Goal: Information Seeking & Learning: Learn about a topic

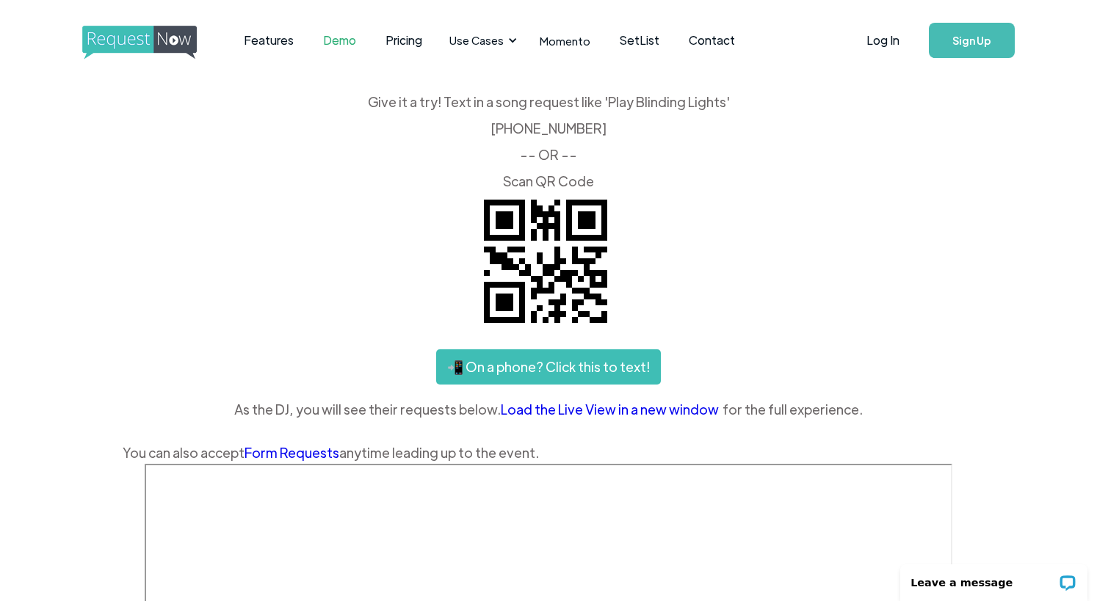
click at [167, 59] on img "home" at bounding box center [153, 43] width 142 height 34
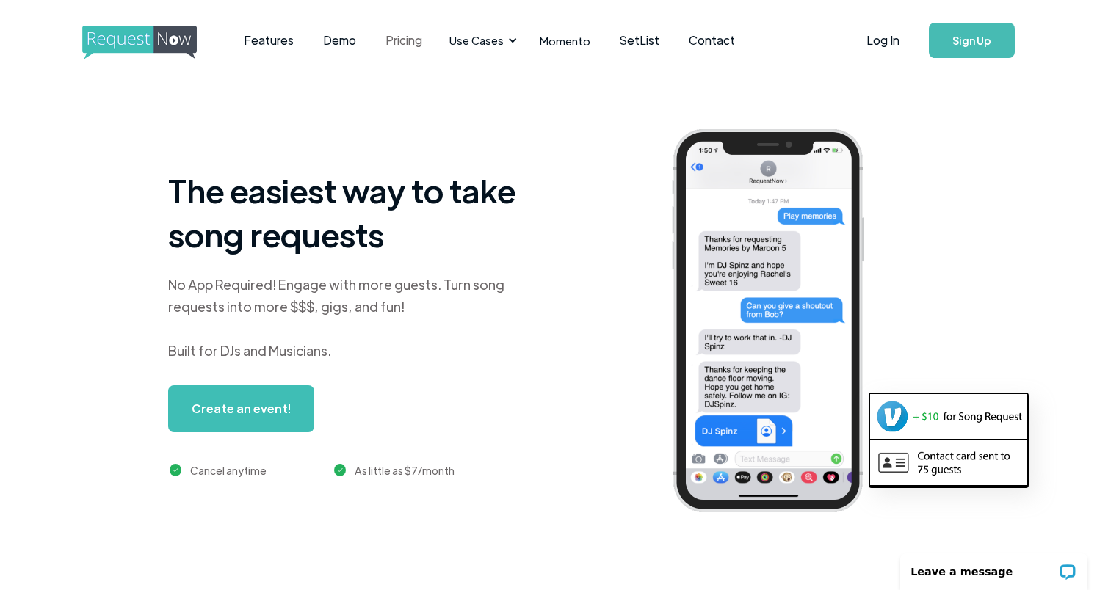
click at [379, 42] on link "Pricing" at bounding box center [404, 41] width 66 height 46
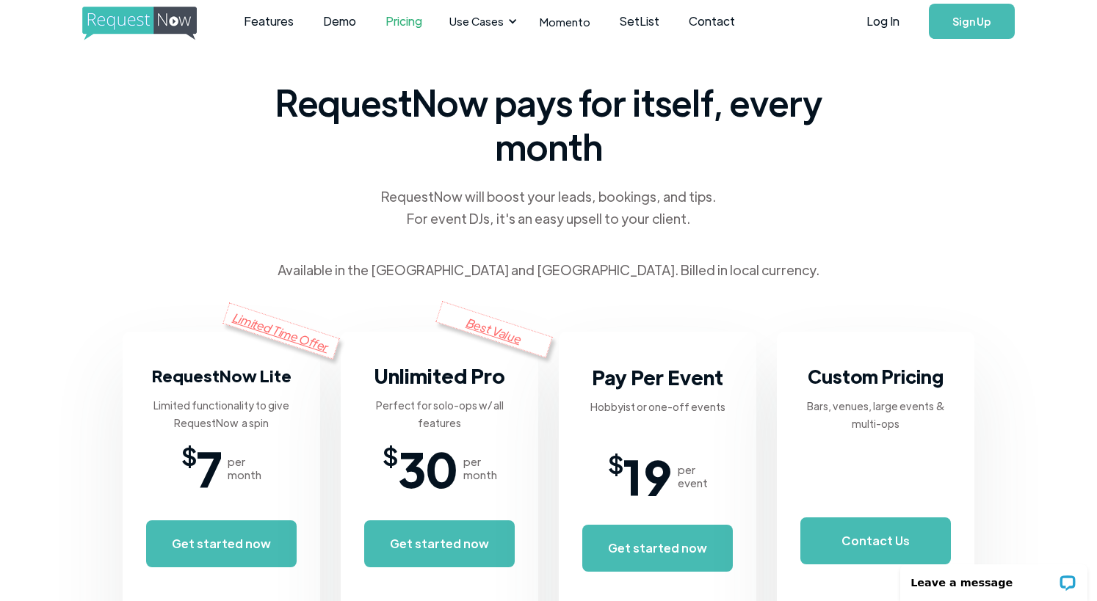
scroll to position [29, 0]
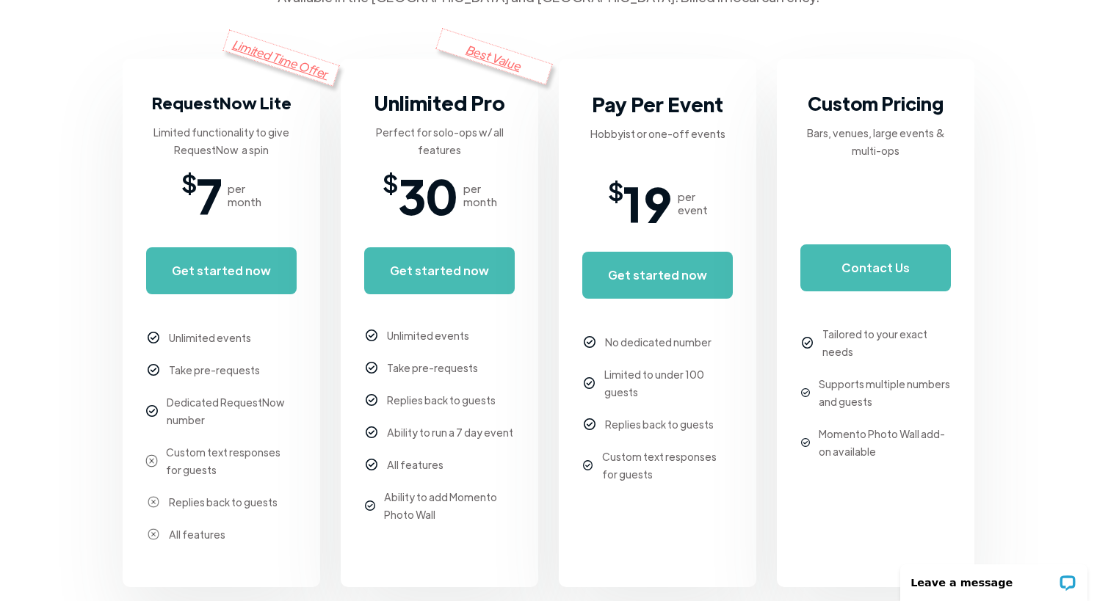
scroll to position [368, 0]
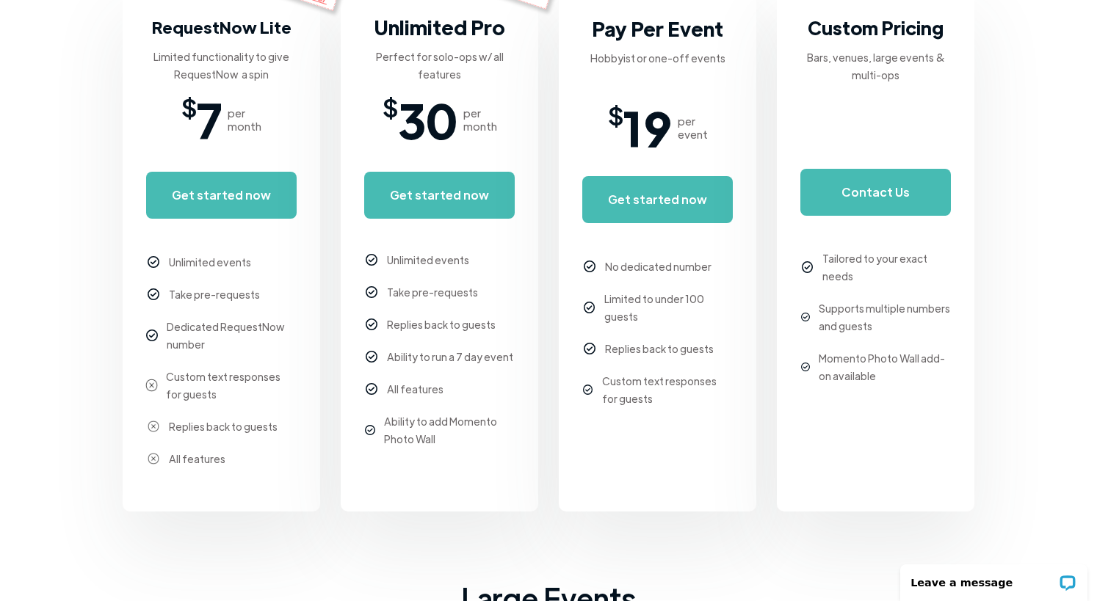
drag, startPoint x: 518, startPoint y: 264, endPoint x: 464, endPoint y: 274, distance: 54.6
click at [515, 265] on div "Best Value Unlimited Pro Perfect for solo-ops w/ all features $ 30 per month Ge…" at bounding box center [439, 247] width 197 height 529
click at [68, 237] on body "Features Demo Pricing Use Cases Wedding + Private Events Karaoke DJs Bar/Club &…" at bounding box center [548, 526] width 1097 height 1788
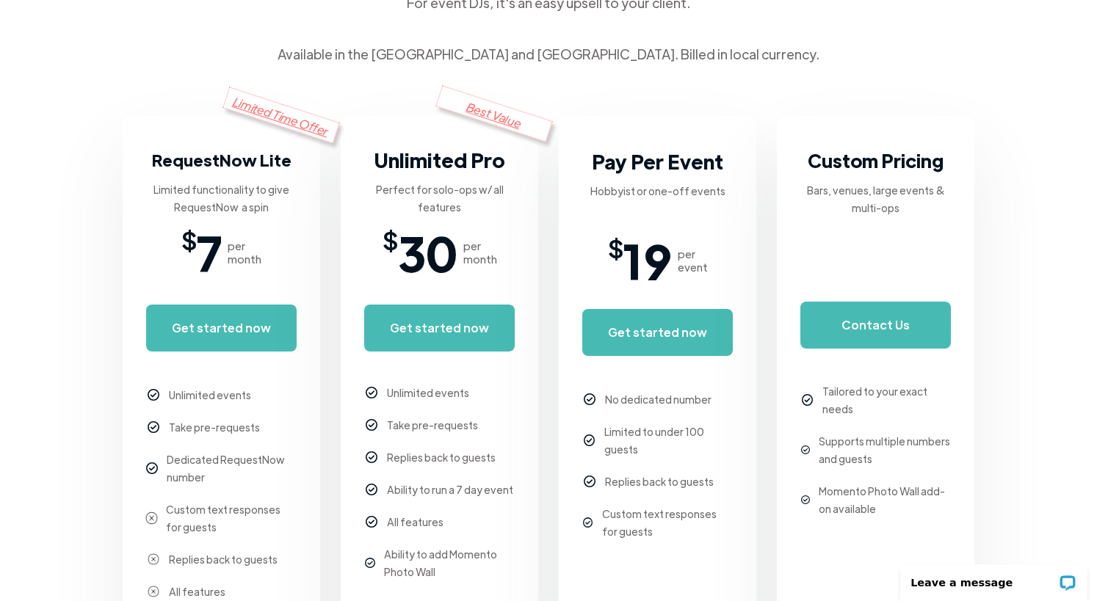
scroll to position [0, 0]
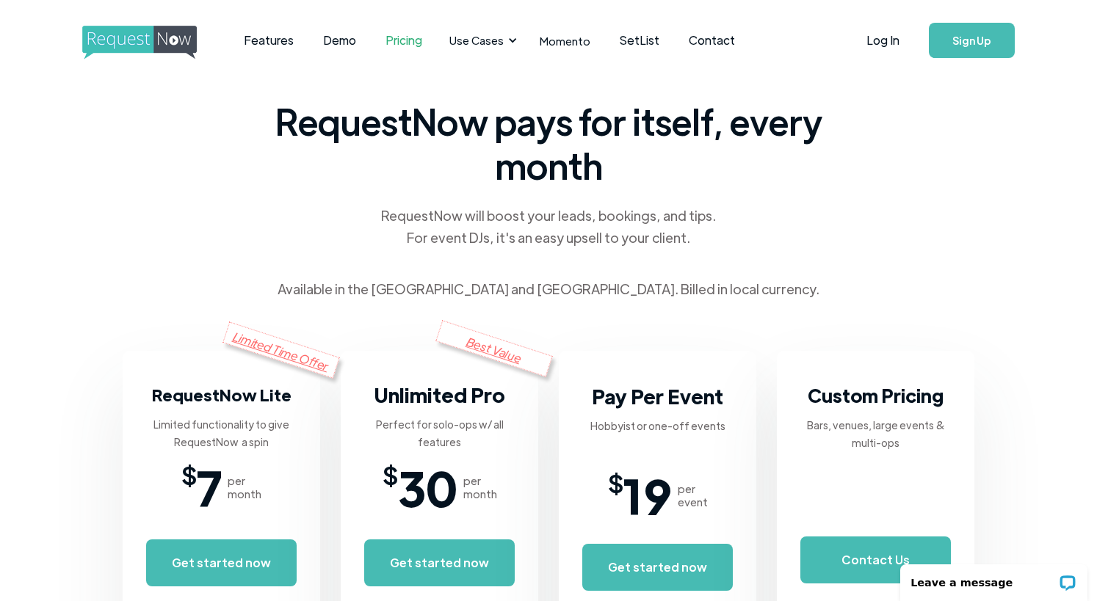
click at [136, 44] on img "home" at bounding box center [153, 43] width 142 height 34
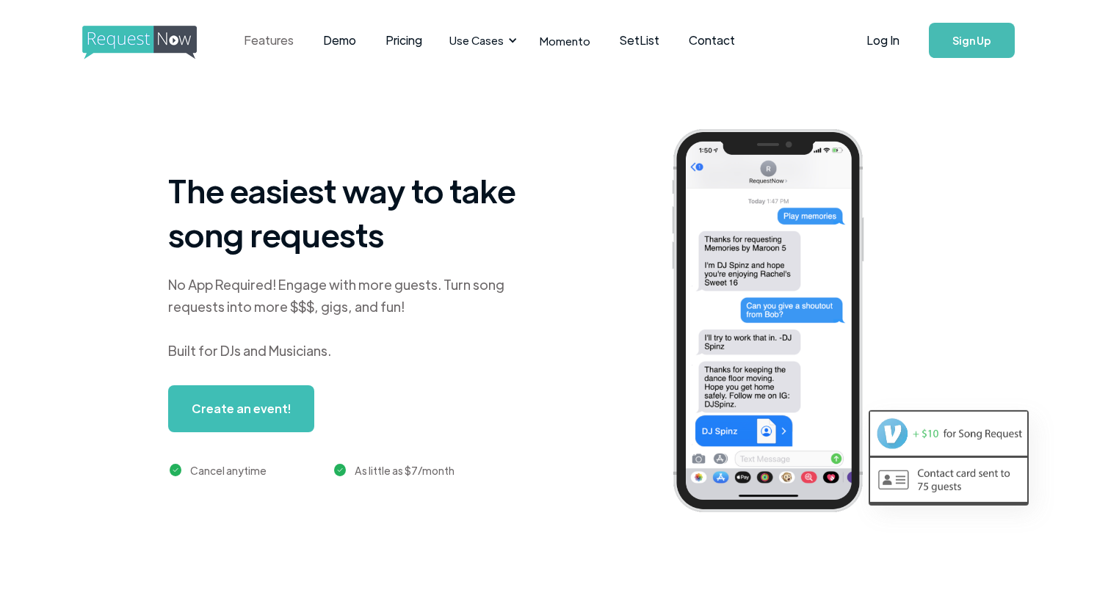
click at [278, 38] on link "Features" at bounding box center [268, 41] width 79 height 46
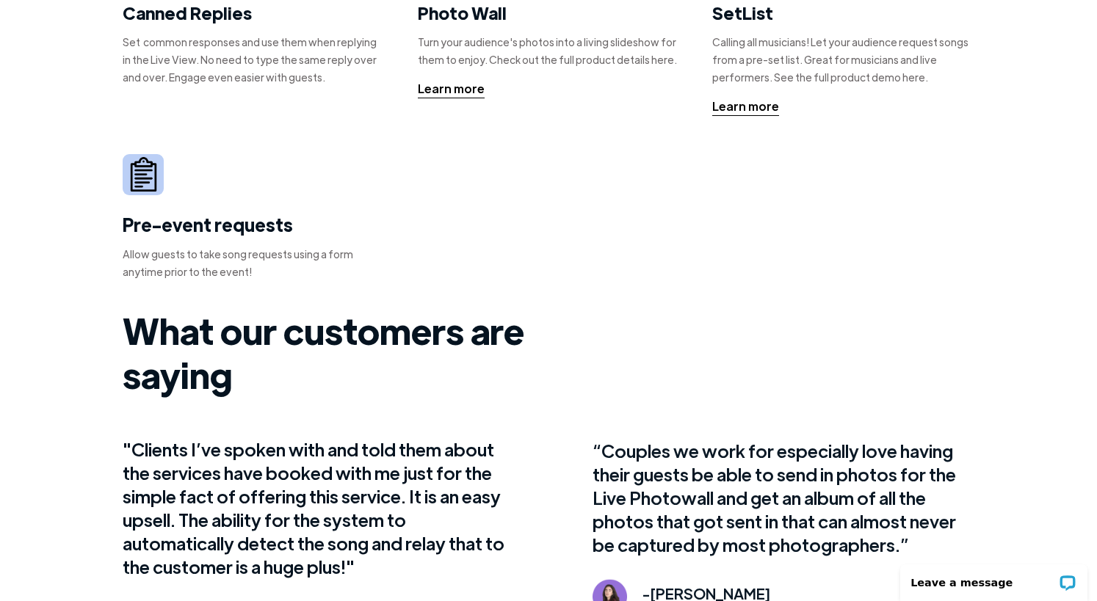
scroll to position [427, 0]
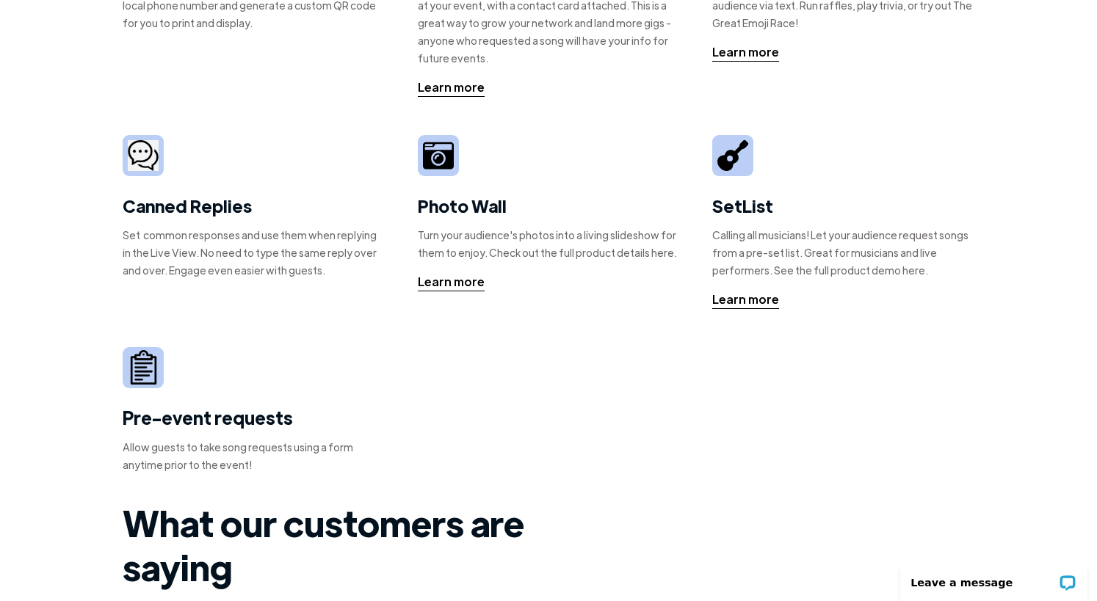
click at [761, 245] on div "Calling all musicians! Let your audience request songs from a pre-set list. Gre…" at bounding box center [843, 252] width 262 height 53
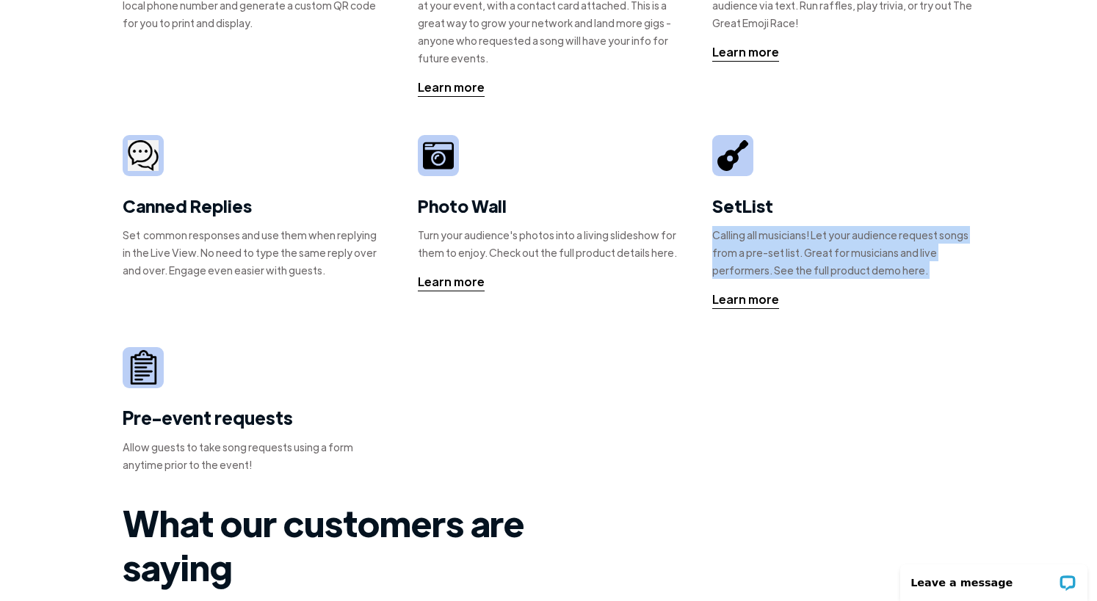
click at [761, 245] on div "Calling all musicians! Let your audience request songs from a pre-set list. Gre…" at bounding box center [843, 252] width 262 height 53
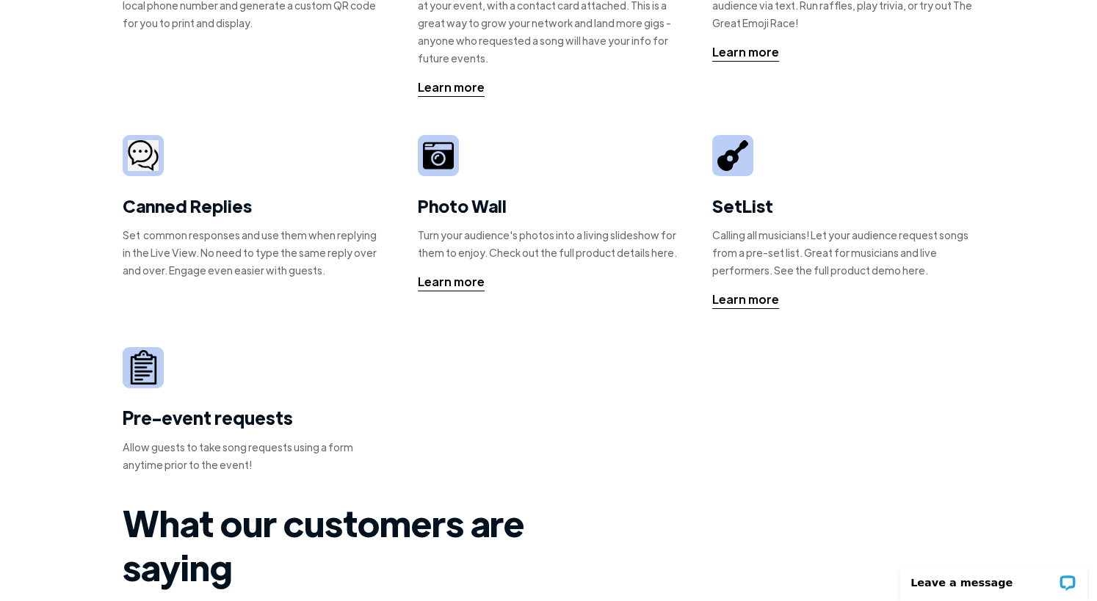
click at [896, 250] on div "Calling all musicians! Let your audience request songs from a pre-set list. Gre…" at bounding box center [843, 252] width 262 height 53
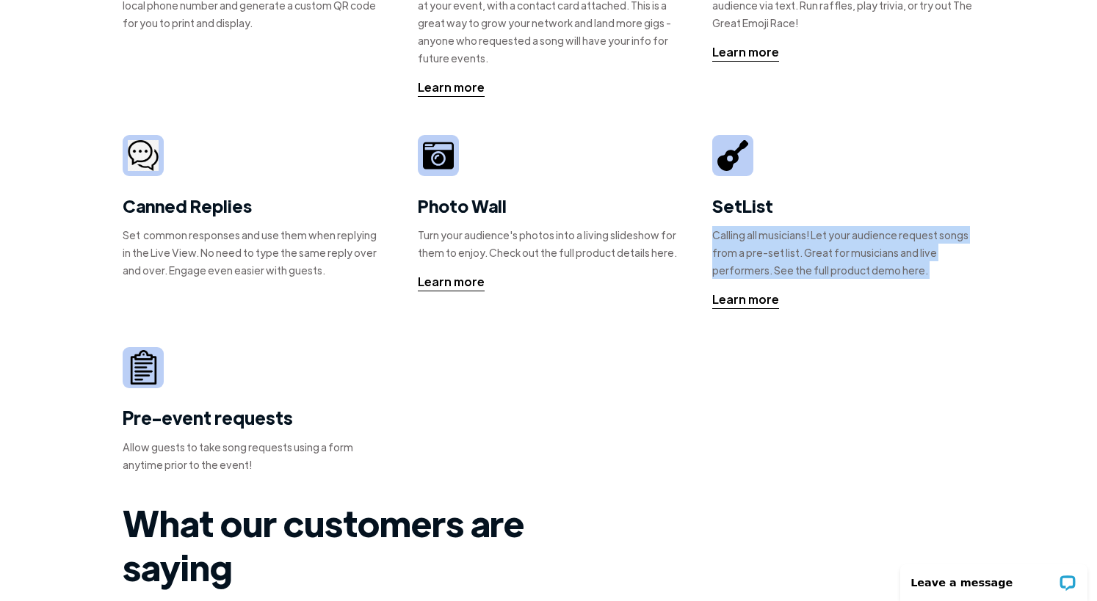
click at [896, 250] on div "Calling all musicians! Let your audience request songs from a pre-set list. Gre…" at bounding box center [843, 252] width 262 height 53
click at [955, 254] on div "Calling all musicians! Let your audience request songs from a pre-set list. Gre…" at bounding box center [843, 252] width 262 height 53
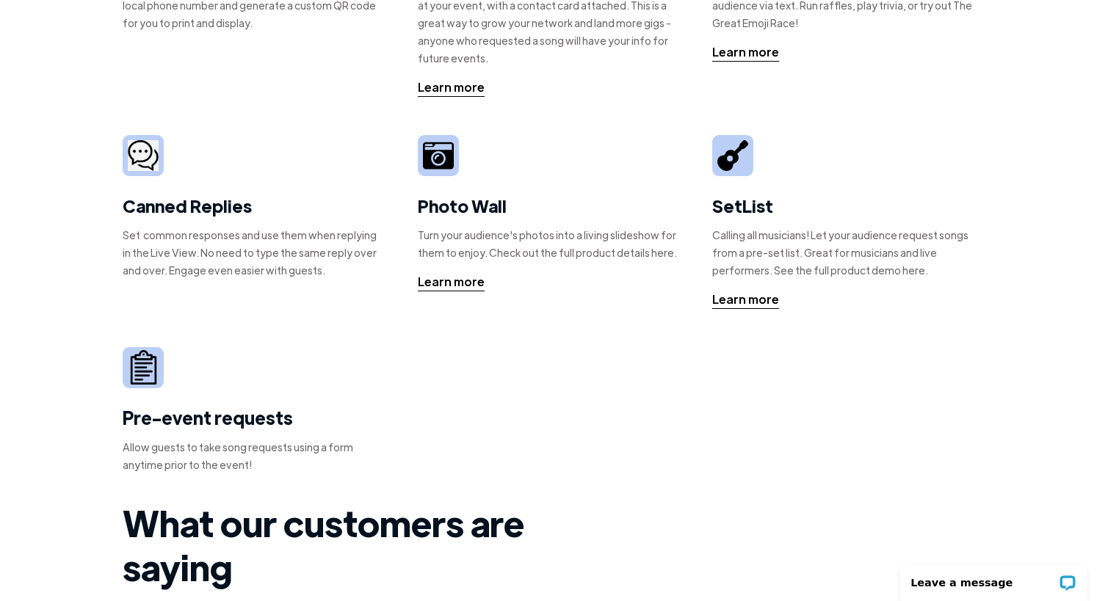
click at [84, 213] on div "Song Requests Our bread and butter! No more bumbling guests crowding the decks …" at bounding box center [548, 69] width 1097 height 833
click at [82, 215] on div "Song Requests Our bread and butter! No more bumbling guests crowding the decks …" at bounding box center [548, 69] width 1097 height 833
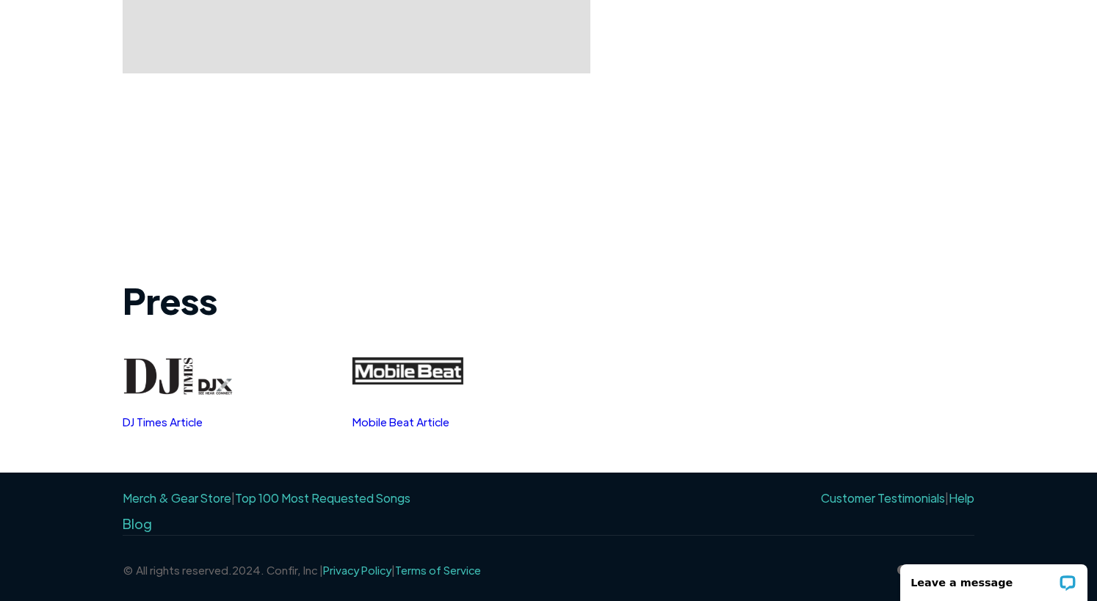
scroll to position [0, 0]
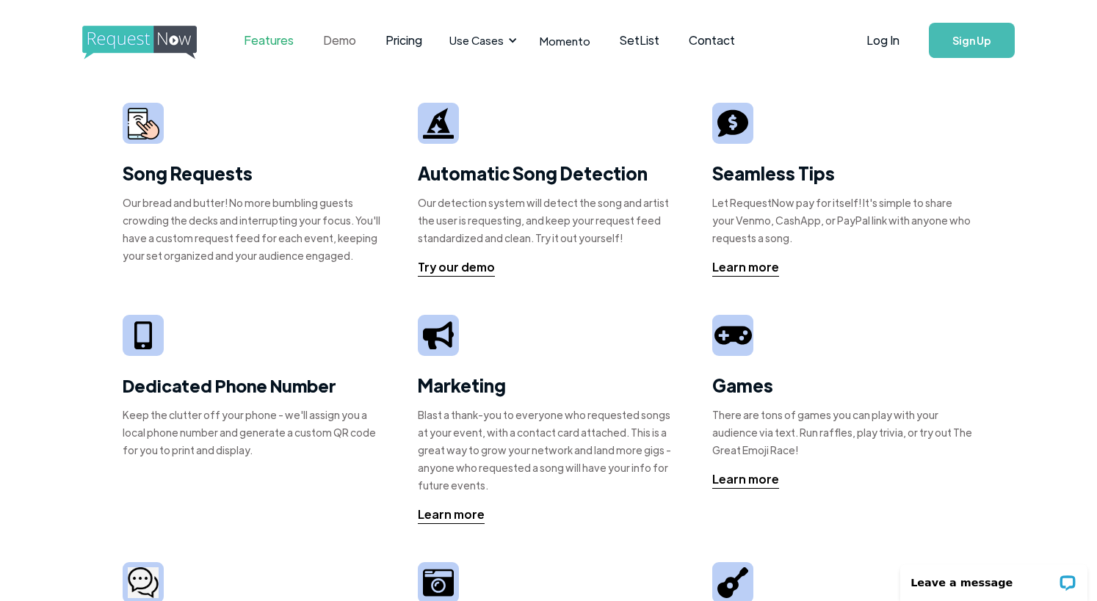
click at [322, 40] on link "Demo" at bounding box center [339, 41] width 62 height 46
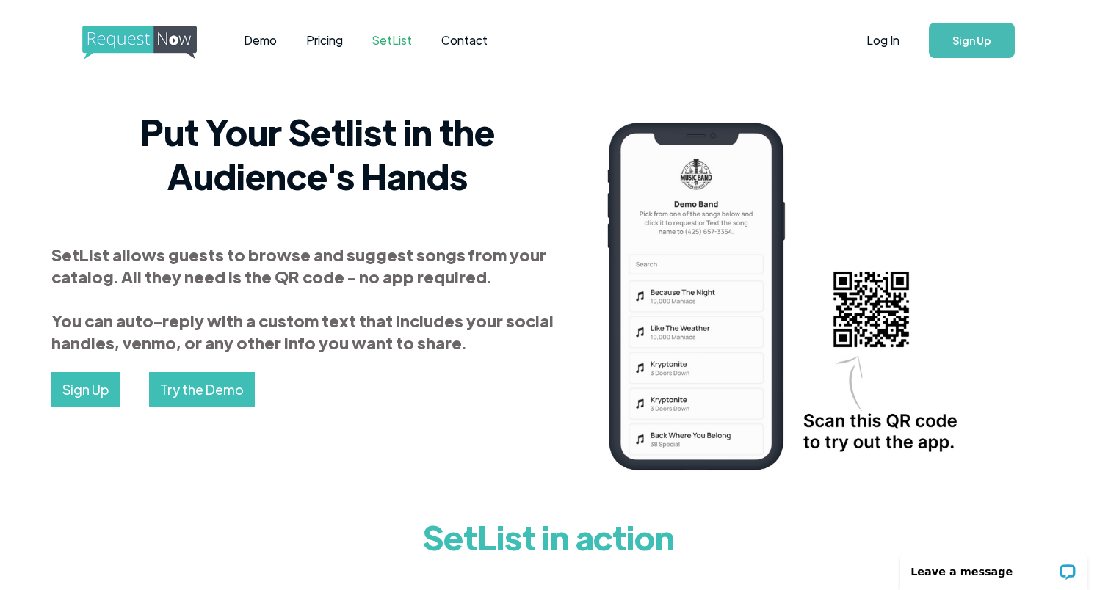
click at [309, 263] on strong "SetList allows guests to browse and suggest songs from your catalog. All they n…" at bounding box center [302, 298] width 502 height 109
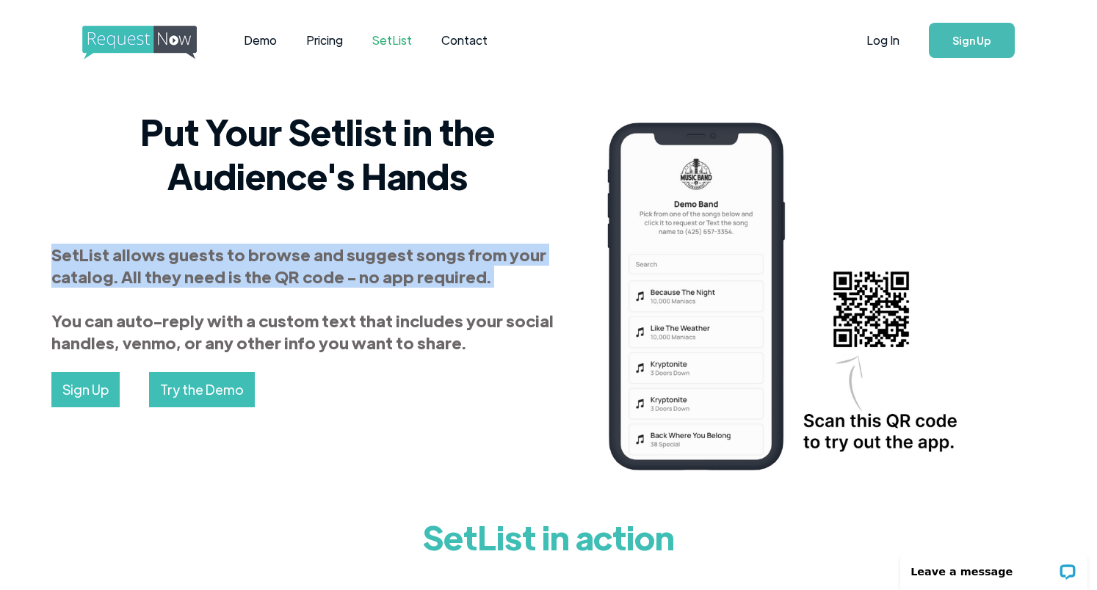
click at [309, 263] on strong "SetList allows guests to browse and suggest songs from your catalog. All they n…" at bounding box center [302, 298] width 502 height 109
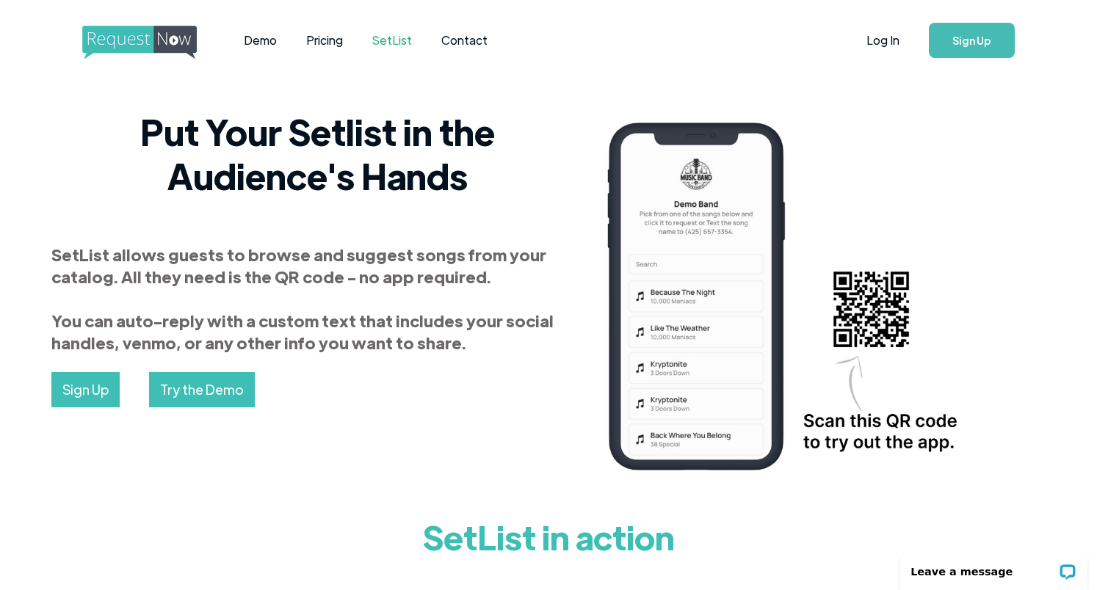
click at [341, 313] on strong "SetList allows guests to browse and suggest songs from your catalog. All they n…" at bounding box center [302, 298] width 502 height 109
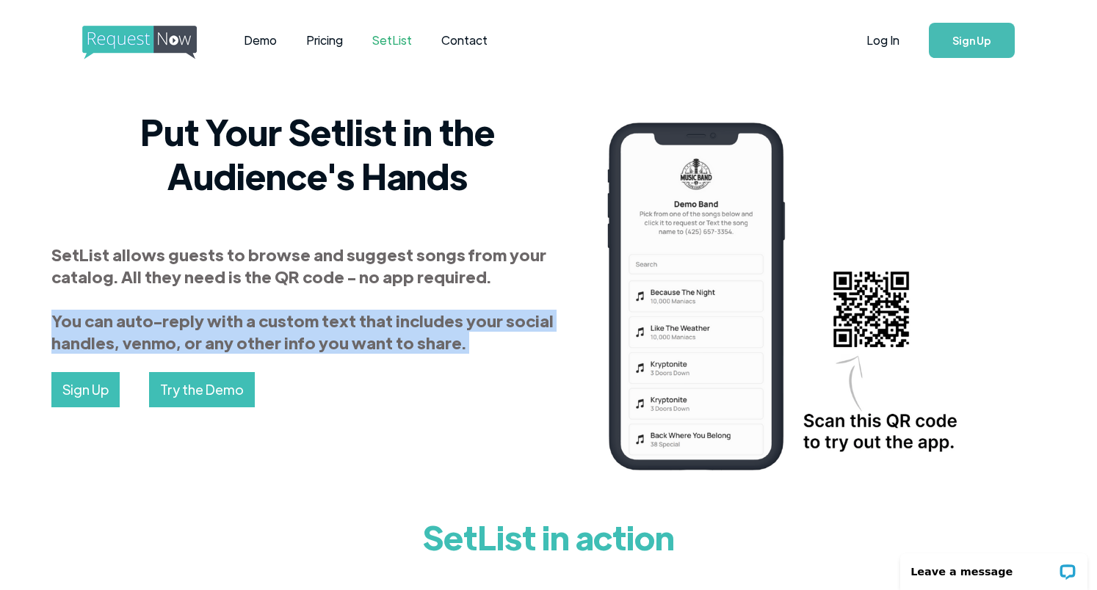
click at [341, 313] on strong "SetList allows guests to browse and suggest songs from your catalog. All they n…" at bounding box center [302, 298] width 502 height 109
click at [385, 319] on strong "SetList allows guests to browse and suggest songs from your catalog. All they n…" at bounding box center [302, 298] width 502 height 109
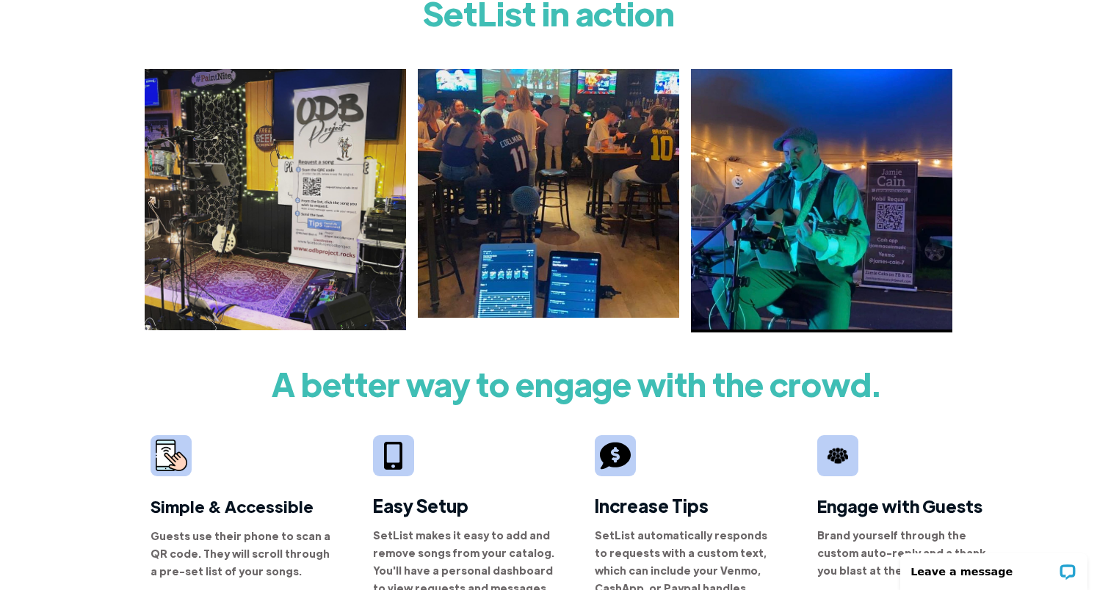
scroll to position [734, 0]
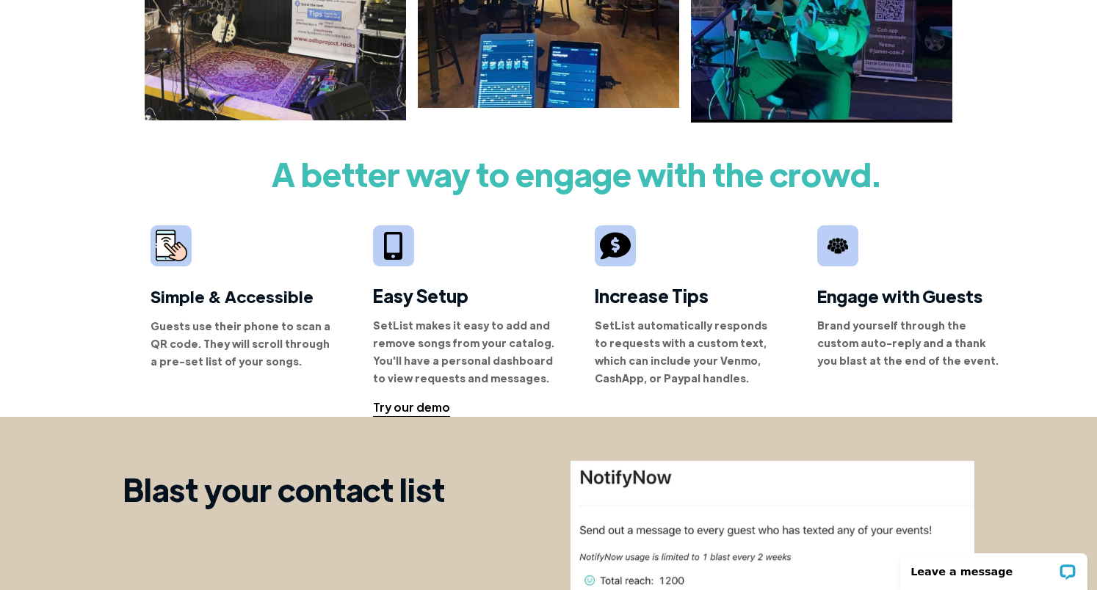
click at [381, 336] on strong "SetList makes it easy to add and remove songs from your catalog. You'll have a …" at bounding box center [463, 352] width 181 height 66
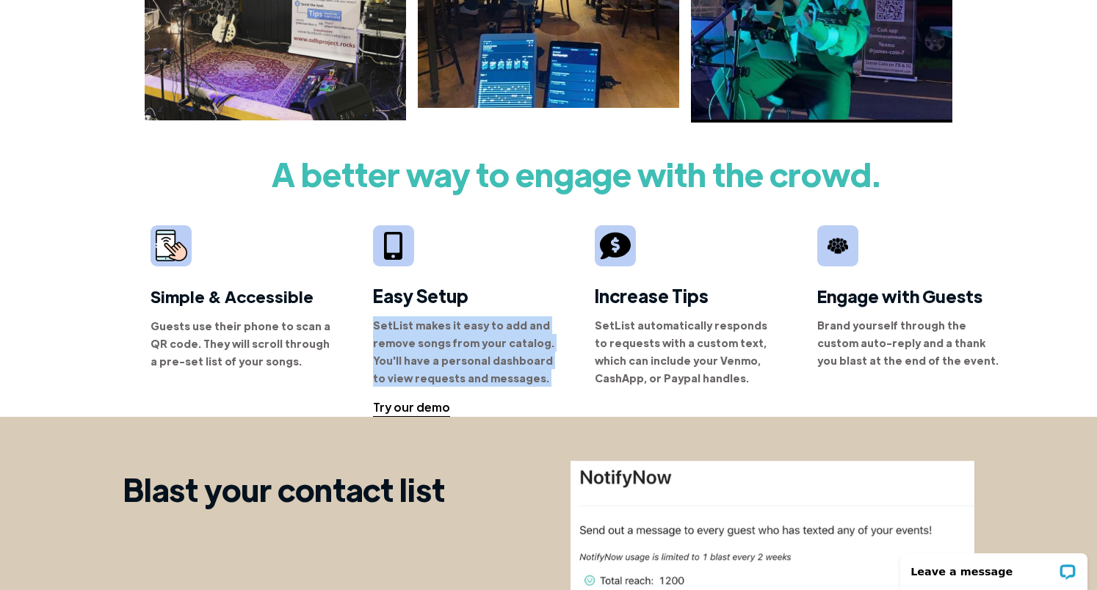
click at [381, 336] on strong "SetList makes it easy to add and remove songs from your catalog. You'll have a …" at bounding box center [463, 352] width 181 height 66
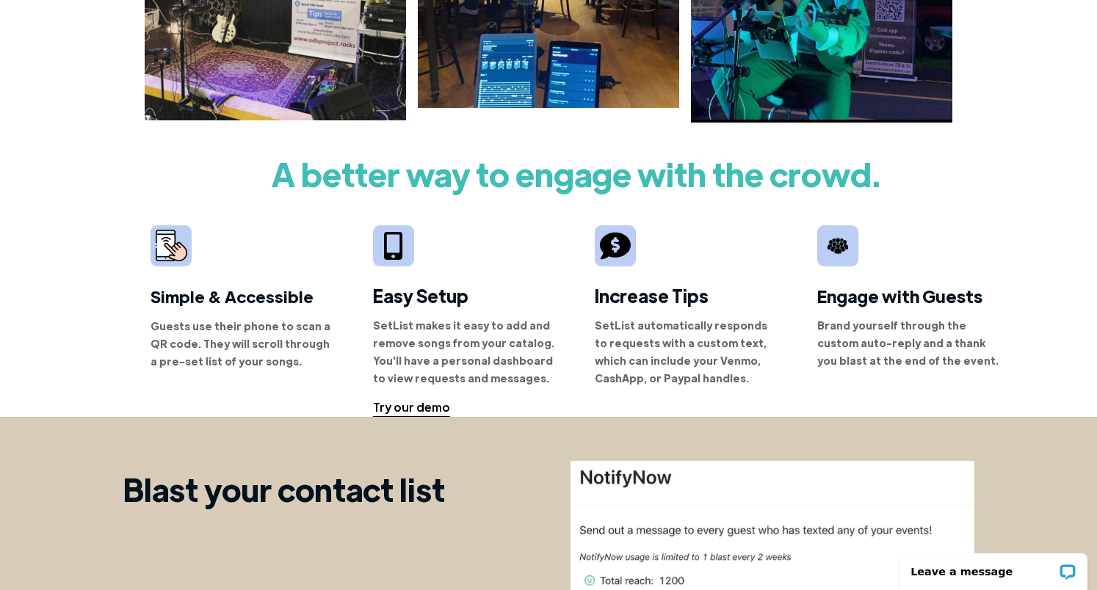
click at [87, 292] on div "A better way to engage with the crowd. Simple & Accessible Guests use their pho…" at bounding box center [576, 281] width 1041 height 272
click at [596, 338] on strong "SetList automatically responds to requests with a custom text, which can includ…" at bounding box center [681, 352] width 173 height 66
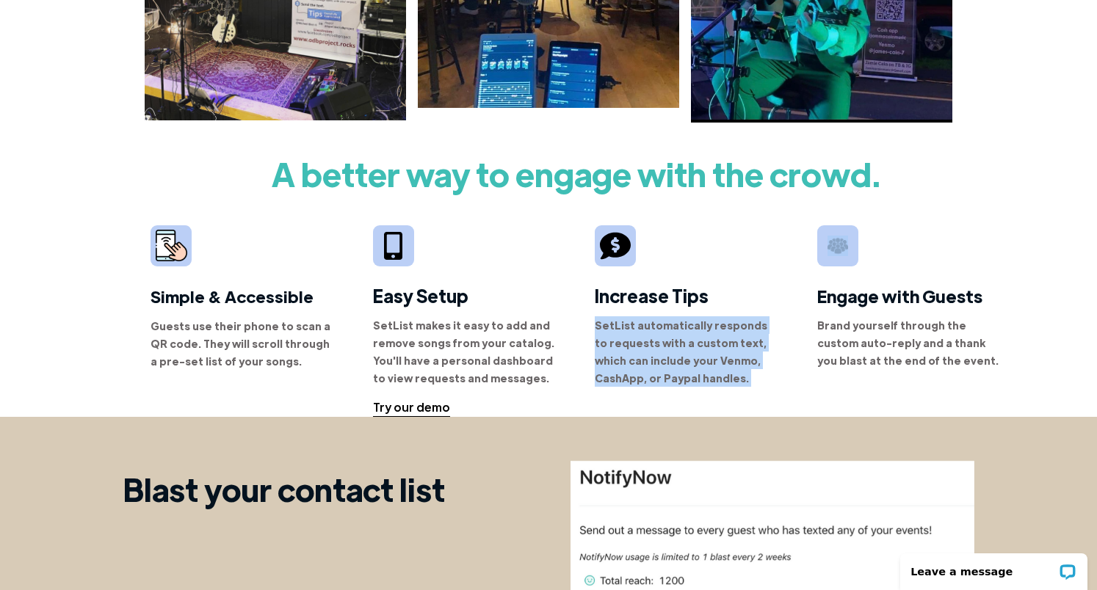
click at [596, 338] on strong "SetList automatically responds to requests with a custom text, which can includ…" at bounding box center [681, 352] width 173 height 66
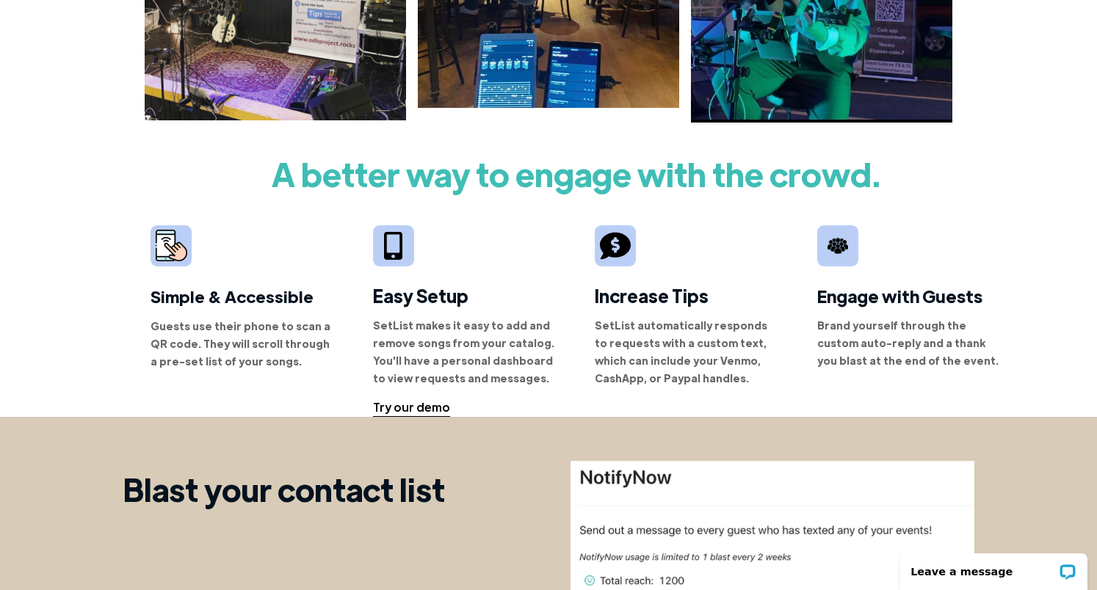
click at [77, 321] on div "A better way to engage with the crowd. Simple & Accessible Guests use their pho…" at bounding box center [576, 281] width 1041 height 272
click at [81, 319] on div "A better way to engage with the crowd. Simple & Accessible Guests use their pho…" at bounding box center [576, 281] width 1041 height 272
click at [829, 330] on strong "Brand yourself through the custom auto-reply and a thank you blast at the end o…" at bounding box center [907, 343] width 181 height 48
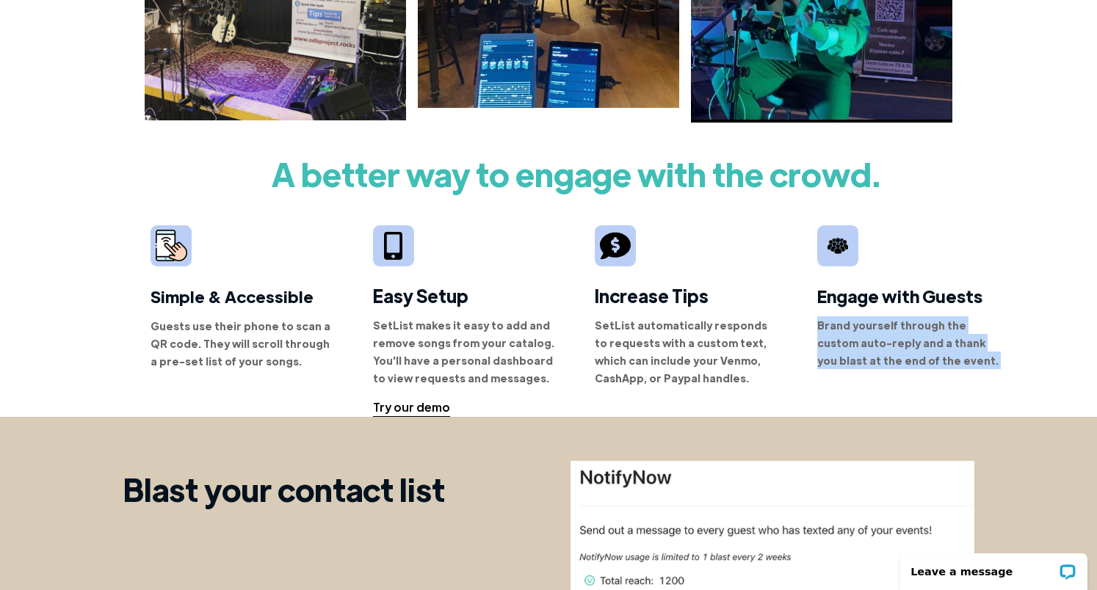
click at [829, 330] on strong "Brand yourself through the custom auto-reply and a thank you blast at the end o…" at bounding box center [907, 343] width 181 height 48
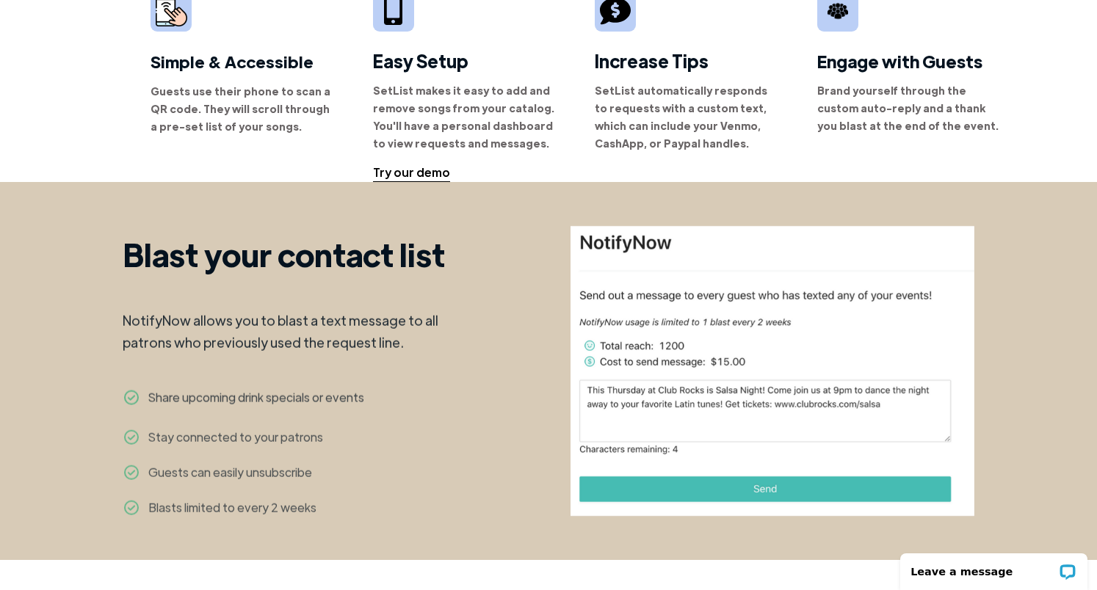
click at [78, 294] on div "Blast your contact list NotifyNow allows you to blast a text message to all pat…" at bounding box center [548, 371] width 1097 height 378
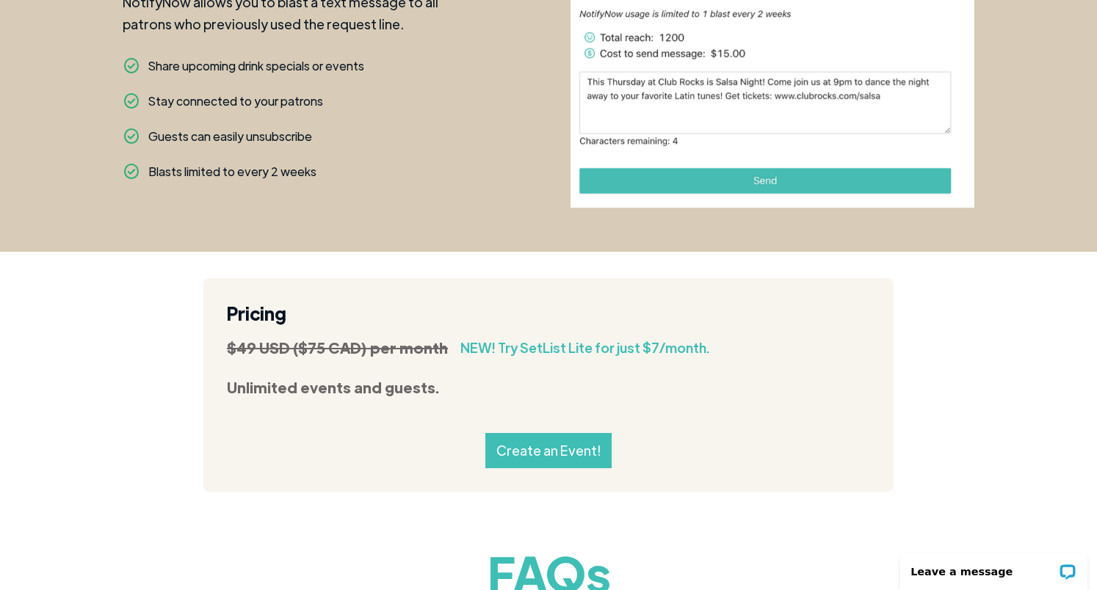
scroll to position [1534, 0]
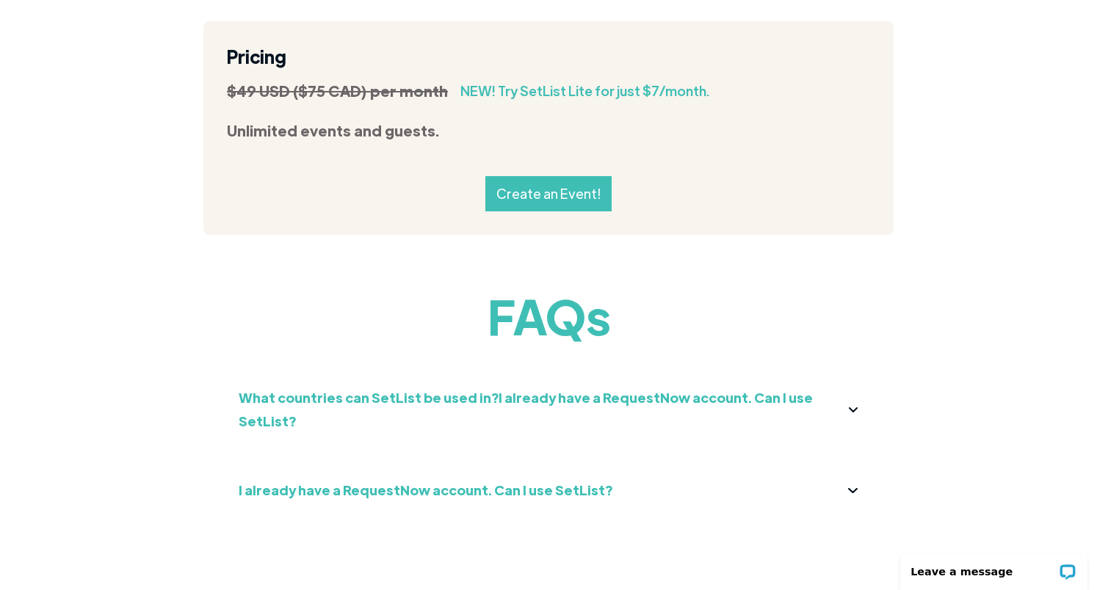
click at [264, 139] on strong "Unlimited events and guests." at bounding box center [333, 130] width 212 height 18
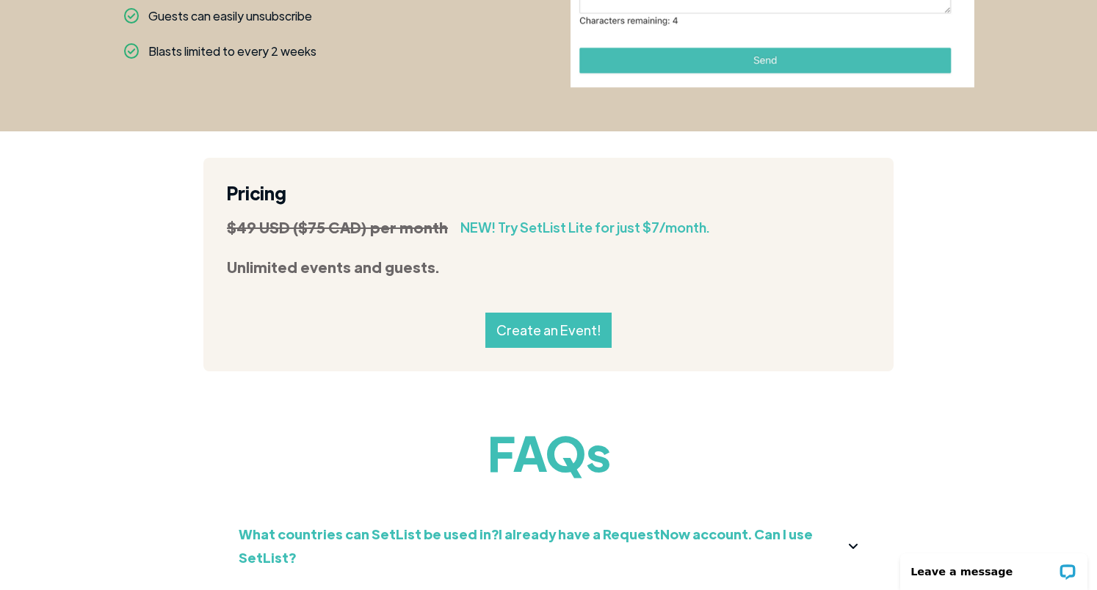
scroll to position [0, 0]
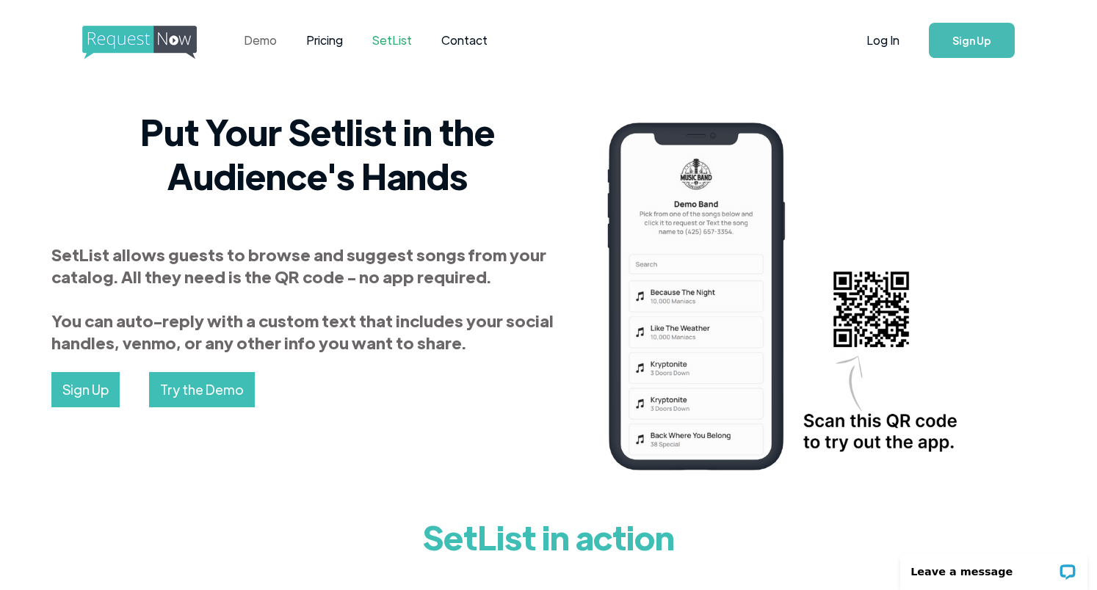
click at [257, 46] on link "Demo" at bounding box center [260, 41] width 62 height 46
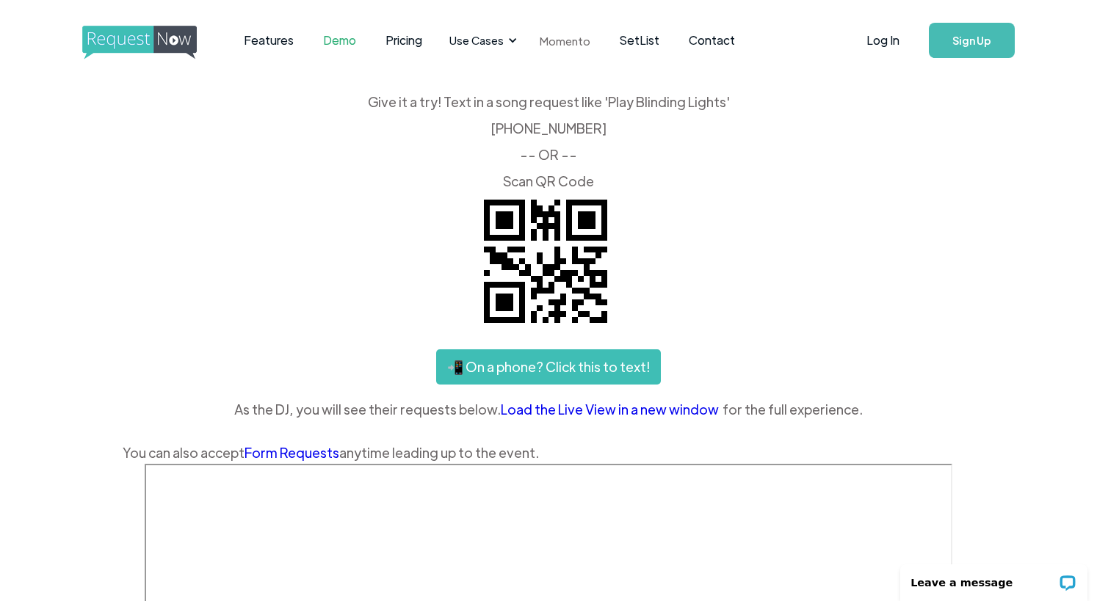
click at [576, 37] on link "Momento" at bounding box center [565, 40] width 80 height 43
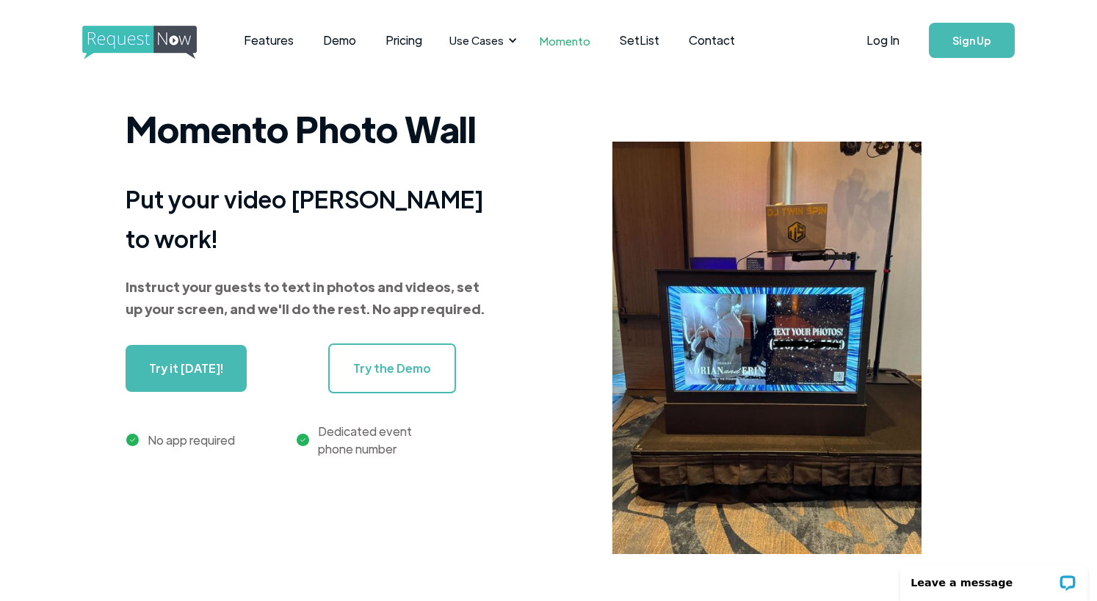
click at [203, 219] on strong "Put your video [PERSON_NAME] to work!" at bounding box center [305, 219] width 358 height 70
click at [203, 219] on strong "Put your video DJ booth to work!" at bounding box center [305, 219] width 358 height 70
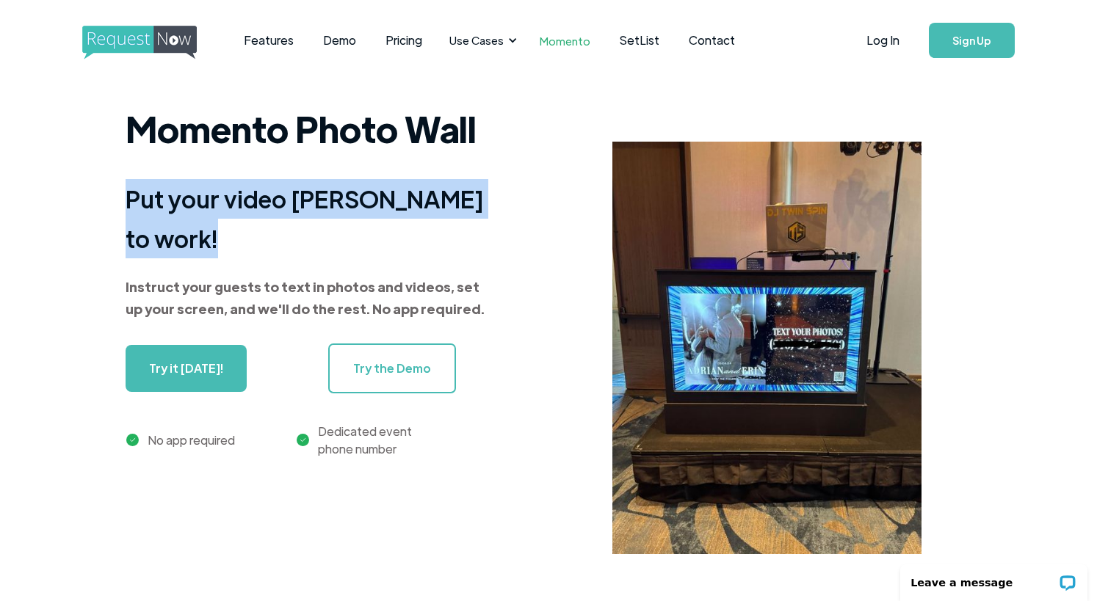
click at [203, 219] on strong "Put your video DJ booth to work!" at bounding box center [305, 219] width 358 height 70
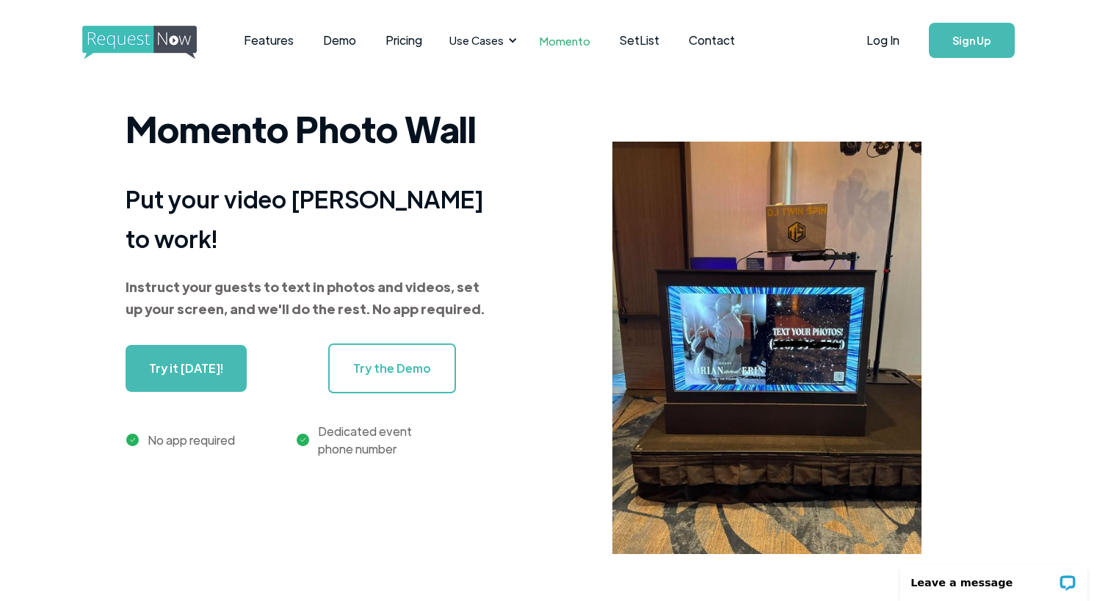
click at [308, 276] on span "Instruct your guests to text in photos and videos, set up your screen, and we'l…" at bounding box center [309, 298] width 367 height 44
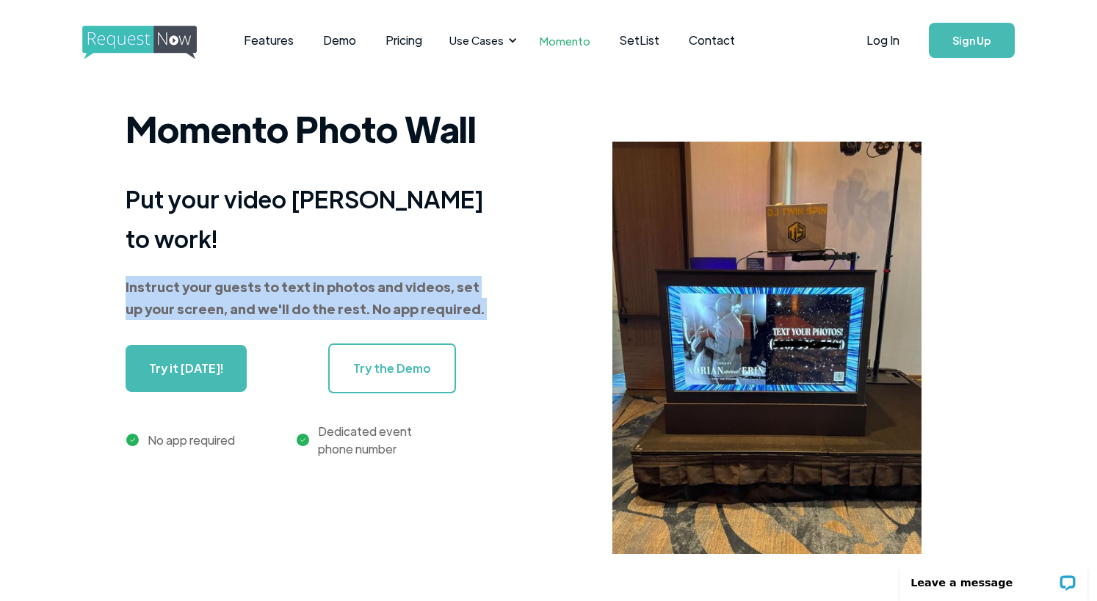
click at [308, 276] on span "Instruct your guests to text in photos and videos, set up your screen, and we'l…" at bounding box center [309, 298] width 367 height 44
click at [427, 292] on strong "Instruct your guests to text in photos and videos, set up your screen, and we'l…" at bounding box center [305, 297] width 359 height 39
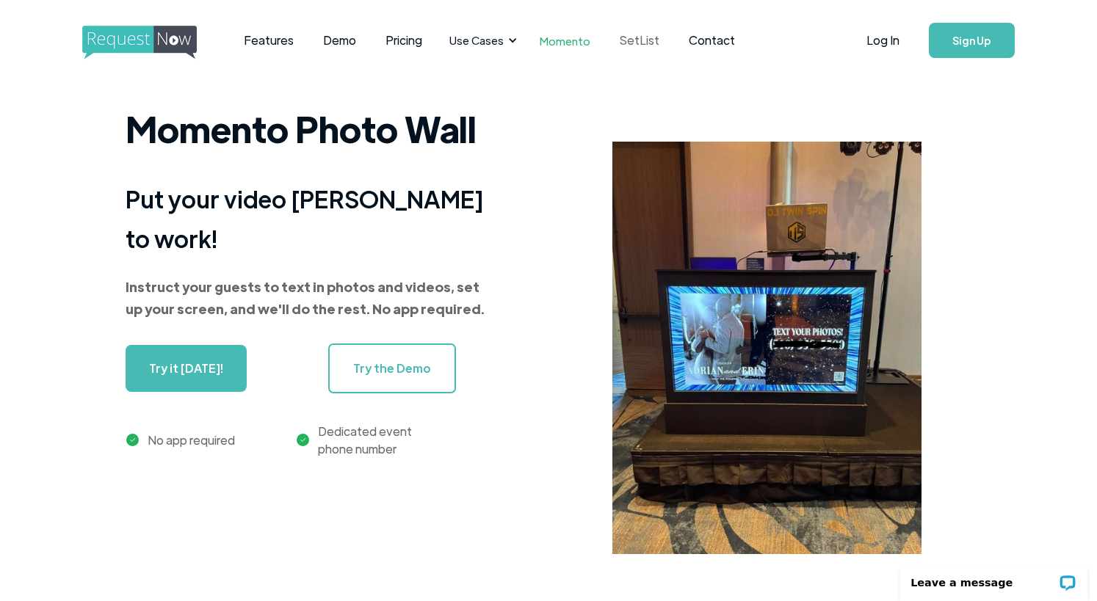
click at [638, 38] on link "SetList" at bounding box center [639, 41] width 69 height 46
